Goal: Transaction & Acquisition: Obtain resource

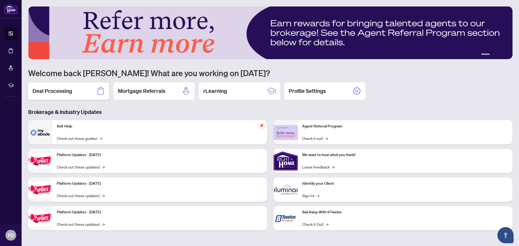
click at [85, 94] on div "Deal Processing" at bounding box center [68, 90] width 81 height 17
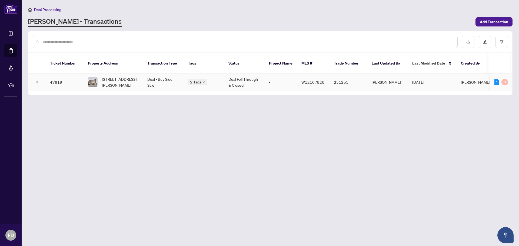
click at [167, 76] on td "Deal - Buy Side Sale" at bounding box center [163, 82] width 41 height 16
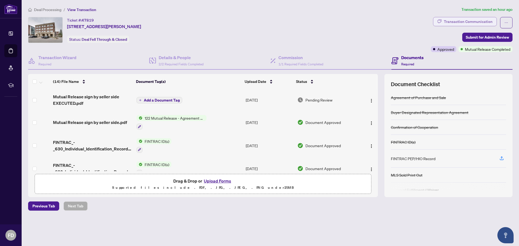
click at [452, 21] on div "Transaction Communication" at bounding box center [468, 21] width 49 height 9
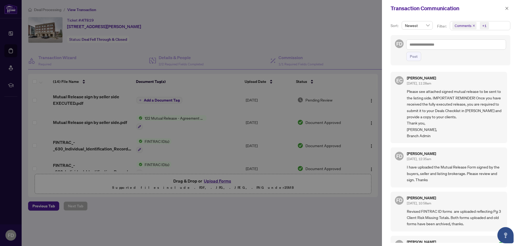
click at [71, 101] on div at bounding box center [259, 123] width 519 height 246
click at [80, 101] on div at bounding box center [259, 123] width 519 height 246
click at [507, 8] on icon "close" at bounding box center [507, 8] width 4 height 4
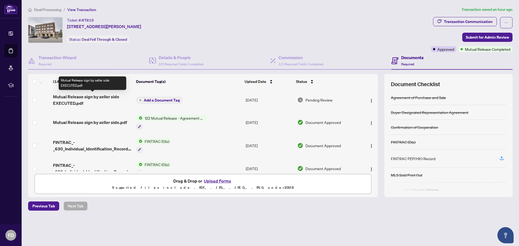
click at [94, 96] on span "Mutual Release sign by seller side EXECUTED.pdf" at bounding box center [92, 100] width 79 height 13
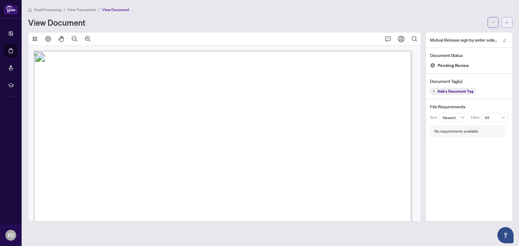
click at [503, 21] on button "button" at bounding box center [507, 22] width 11 height 11
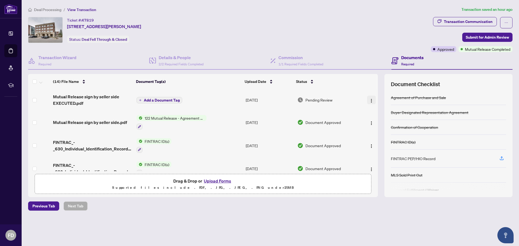
click at [372, 100] on button "button" at bounding box center [371, 100] width 9 height 9
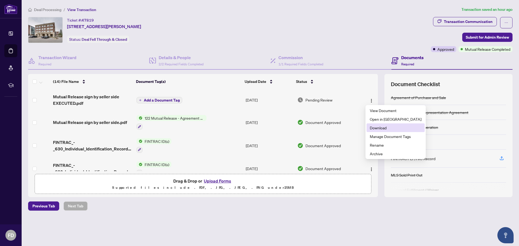
click at [380, 128] on span "Download" at bounding box center [396, 128] width 52 height 6
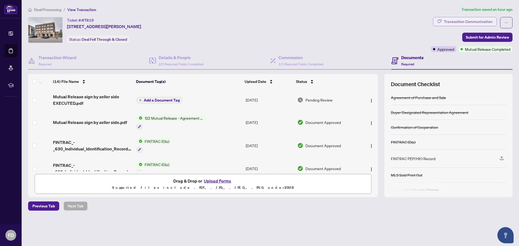
click at [458, 21] on div "Transaction Communication" at bounding box center [468, 21] width 49 height 9
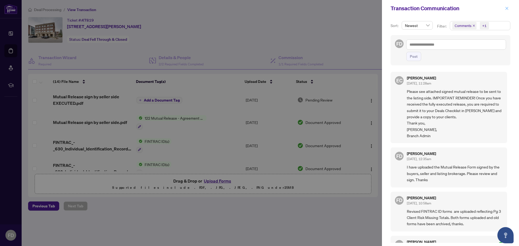
click at [504, 9] on button "button" at bounding box center [507, 8] width 7 height 6
